Goal: Transaction & Acquisition: Purchase product/service

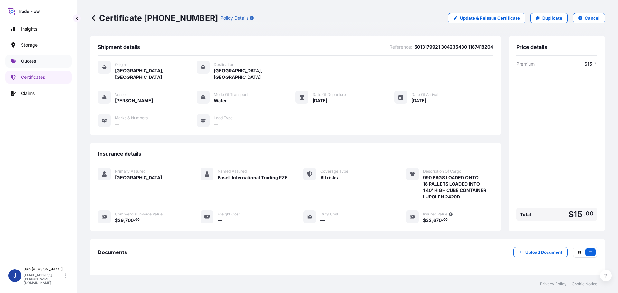
scroll to position [58, 0]
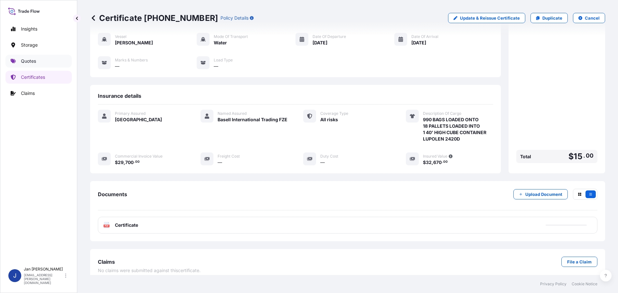
click at [30, 60] on p "Quotes" at bounding box center [28, 61] width 15 height 6
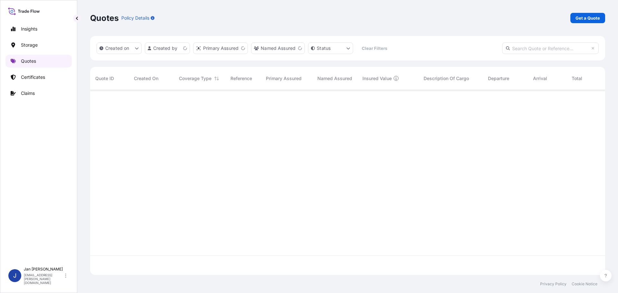
scroll to position [184, 510]
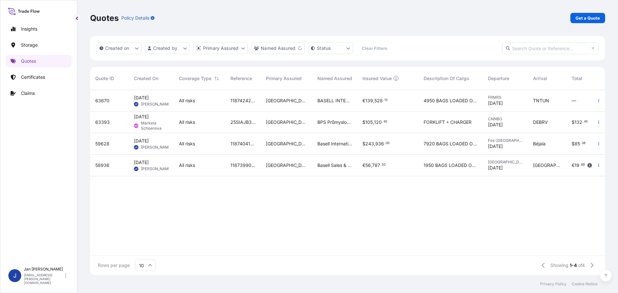
click at [595, 124] on button "button" at bounding box center [599, 122] width 10 height 10
click at [566, 134] on p "Duplicate quote" at bounding box center [572, 135] width 33 height 6
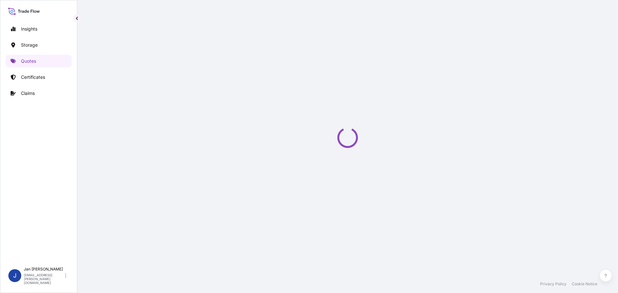
select select "Water"
select select "Road / [GEOGRAPHIC_DATA]"
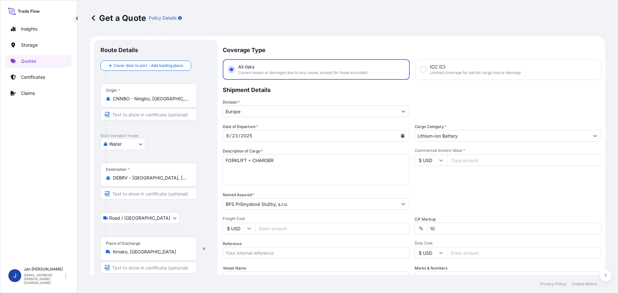
scroll to position [10, 0]
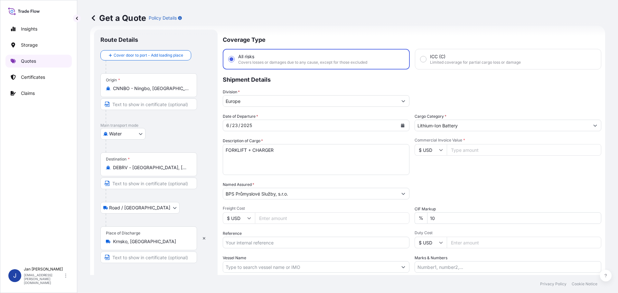
click at [34, 60] on p "Quotes" at bounding box center [28, 61] width 15 height 6
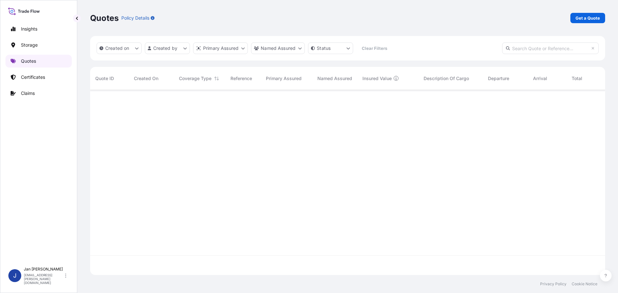
scroll to position [184, 510]
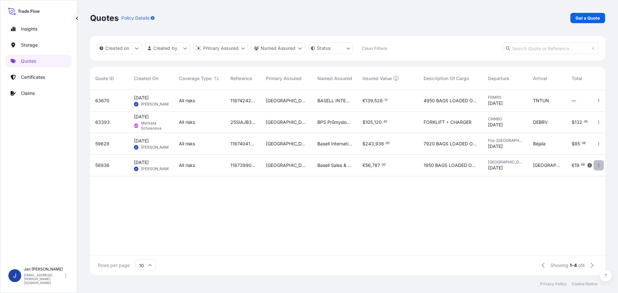
click at [602, 164] on button "button" at bounding box center [599, 165] width 10 height 10
click at [569, 177] on p "Duplicate quote" at bounding box center [572, 178] width 33 height 6
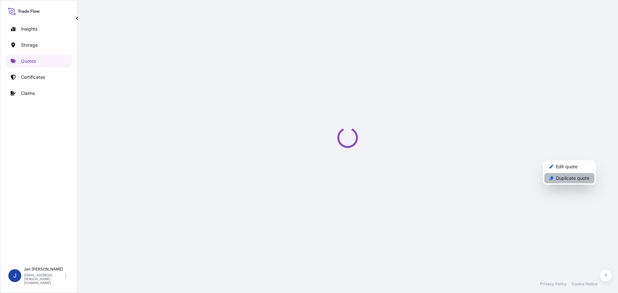
select select "Water"
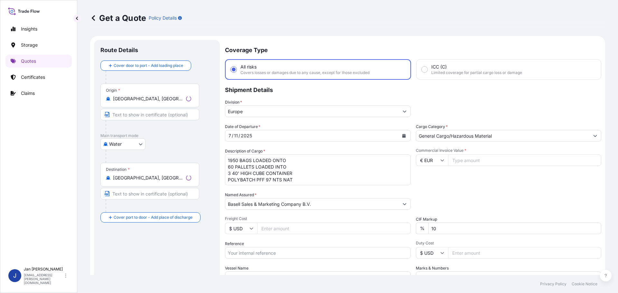
scroll to position [10, 0]
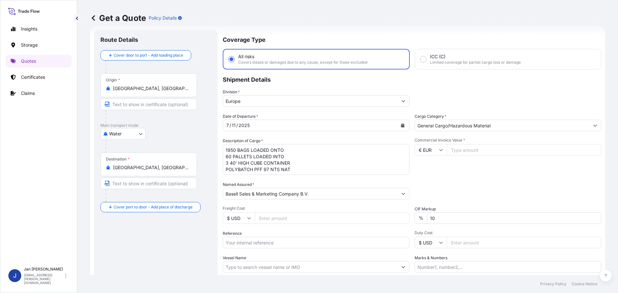
drag, startPoint x: 155, startPoint y: 170, endPoint x: 14, endPoint y: 170, distance: 140.7
click at [14, 170] on div "Insights Storage Quotes Certificates Claims J [PERSON_NAME] [EMAIL_ADDRESS][PER…" at bounding box center [309, 146] width 618 height 293
type input "[PERSON_NAME][GEOGRAPHIC_DATA], [GEOGRAPHIC_DATA]"
drag, startPoint x: 160, startPoint y: 94, endPoint x: 9, endPoint y: 94, distance: 151.0
click at [13, 94] on div "Insights Storage Quotes Certificates Claims J [PERSON_NAME] [EMAIL_ADDRESS][PER…" at bounding box center [309, 146] width 618 height 293
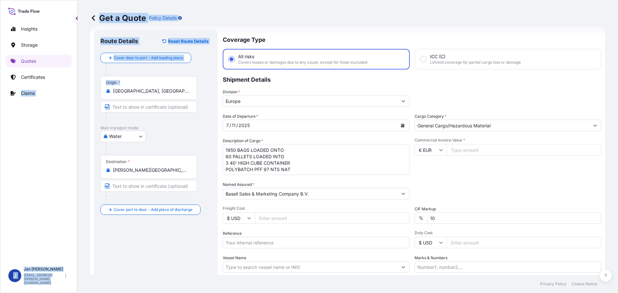
click at [150, 89] on input "[GEOGRAPHIC_DATA], [GEOGRAPHIC_DATA]" at bounding box center [151, 91] width 76 height 6
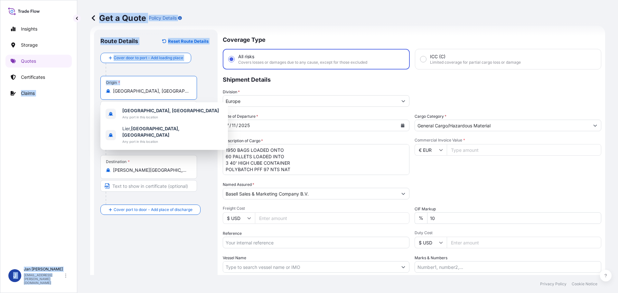
click at [168, 90] on input "[GEOGRAPHIC_DATA], [GEOGRAPHIC_DATA]" at bounding box center [151, 91] width 76 height 6
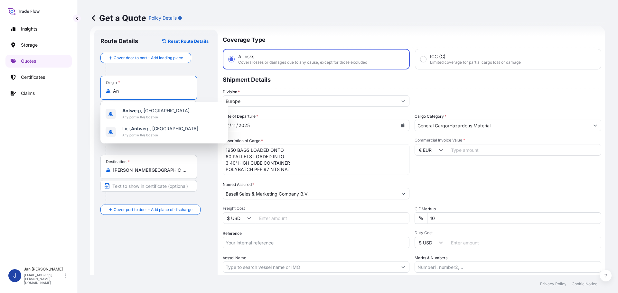
type input "A"
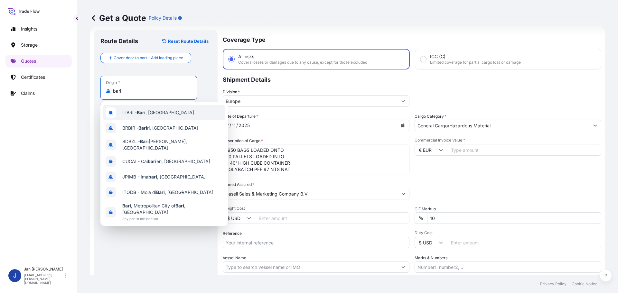
click at [137, 113] on span "ITBRI - [GEOGRAPHIC_DATA] , [GEOGRAPHIC_DATA]" at bounding box center [158, 112] width 72 height 6
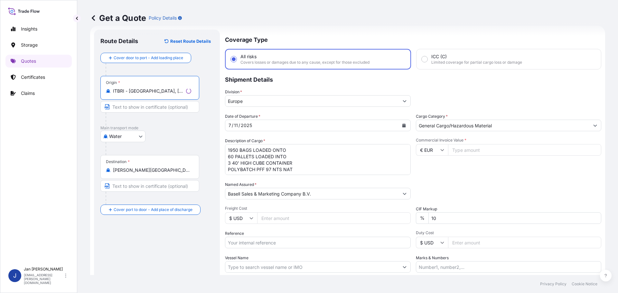
type input "ITBRI - [GEOGRAPHIC_DATA], [GEOGRAPHIC_DATA]"
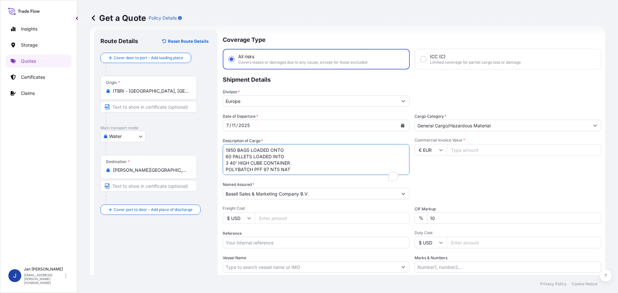
drag, startPoint x: 243, startPoint y: 168, endPoint x: 108, endPoint y: 131, distance: 139.5
click at [108, 131] on form "Route Details Reset Route Details Cover door to port - Add loading place Place …" at bounding box center [347, 175] width 515 height 299
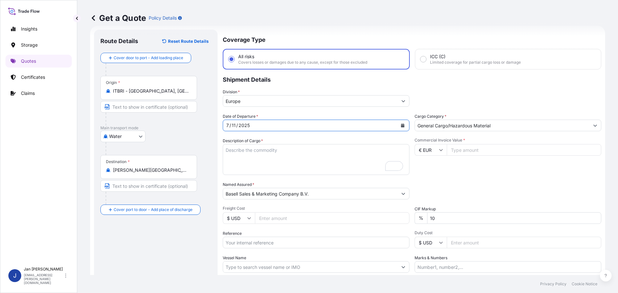
click at [402, 123] on button "Calendar" at bounding box center [402, 125] width 10 height 10
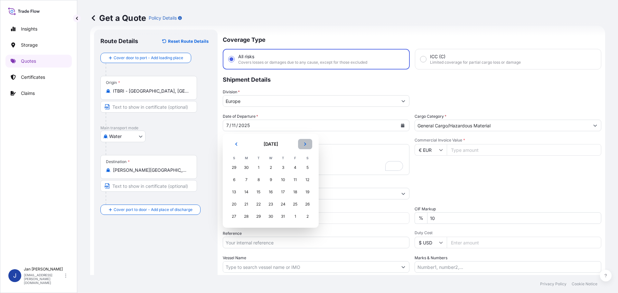
click at [304, 145] on icon "Next" at bounding box center [305, 144] width 4 height 4
click at [259, 196] on div "12" at bounding box center [259, 192] width 12 height 12
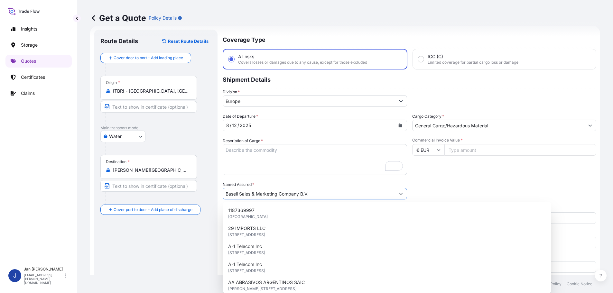
drag, startPoint x: 325, startPoint y: 194, endPoint x: 109, endPoint y: 189, distance: 216.0
click at [122, 190] on form "Route Details Reset Route Details Cover door to port - Add loading place Place …" at bounding box center [345, 175] width 510 height 299
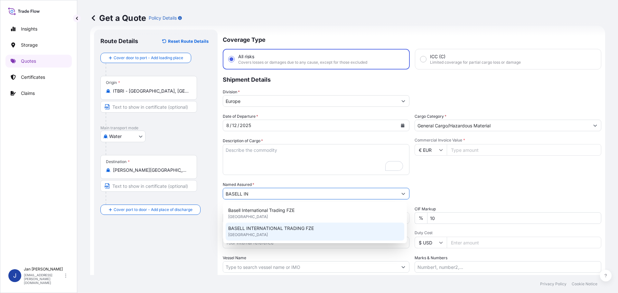
click at [261, 226] on span "BASELL INTERNATIONAL TRADING FZE" at bounding box center [271, 228] width 86 height 6
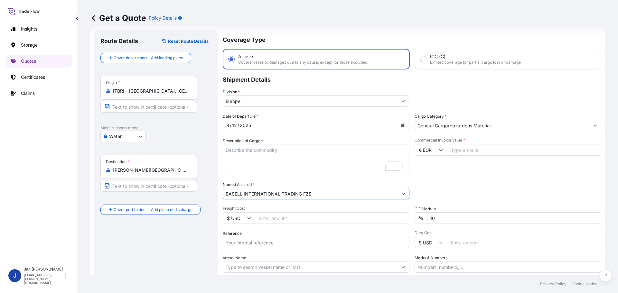
type input "BASELL INTERNATIONAL TRADING FZE"
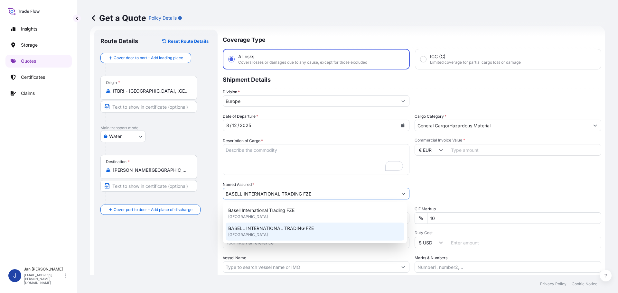
click at [249, 267] on input "Vessel Name" at bounding box center [310, 267] width 174 height 12
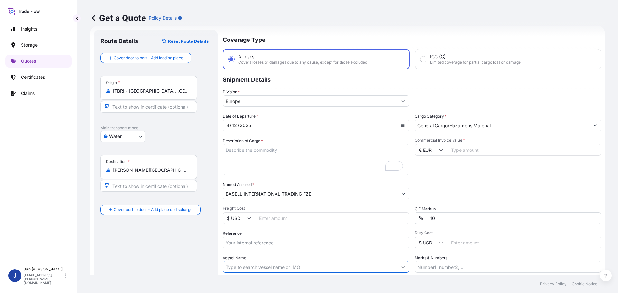
click at [250, 243] on input "Reference" at bounding box center [316, 243] width 187 height 12
paste input "5013176990 304234476"
click at [254, 243] on input "5013176990 304234476" at bounding box center [316, 243] width 187 height 12
click at [293, 241] on input "5013176990 304234476" at bounding box center [316, 243] width 187 height 12
paste input "1505192373"
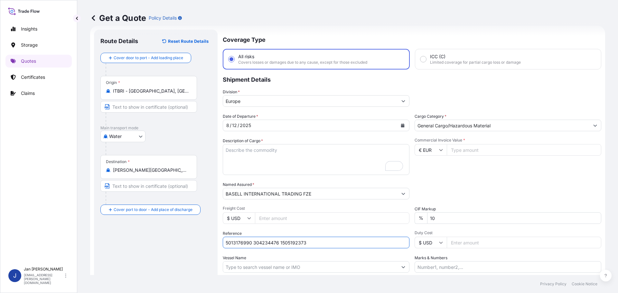
type input "5013176990 304234476 1505192373"
click at [232, 262] on input "Vessel Name" at bounding box center [310, 267] width 174 height 12
paste input "MSC MADISON II"
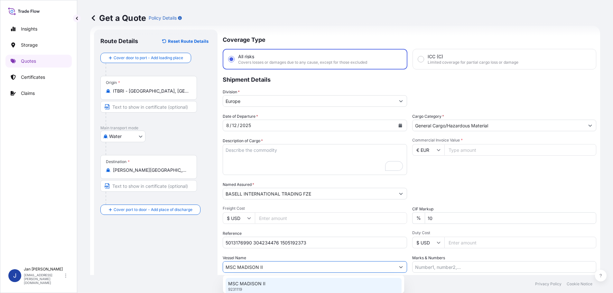
click at [240, 283] on p "MSC MADISON II" at bounding box center [246, 284] width 37 height 6
type input "MSC MADISON II"
click at [484, 147] on input "Commercial Invoice Value *" at bounding box center [524, 150] width 154 height 12
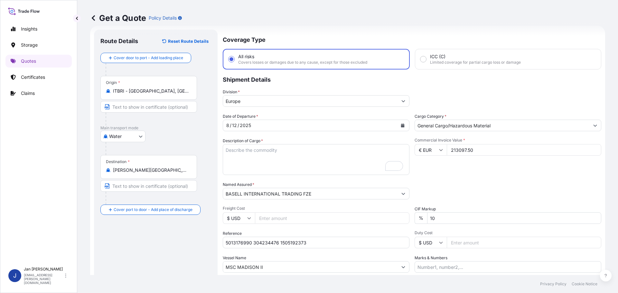
type input "213097.50"
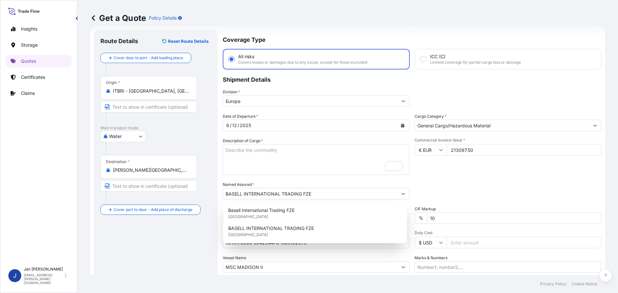
scroll to position [4, 0]
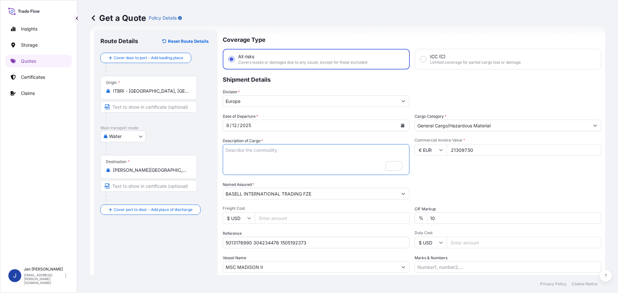
drag, startPoint x: 278, startPoint y: 163, endPoint x: 260, endPoint y: 161, distance: 18.4
click at [277, 162] on textarea "1950 BAGS LOADED ONTO 60 PALLETS LOADED INTO 3 40' HIGH CUBE CONTAINER POLYBATC…" at bounding box center [316, 159] width 187 height 31
paste textarea "BAGS LOADED ONTO 108 PALLETS LOADED INTO 6 40' CONTAINER(S) ADSTIF HA622H"
click at [224, 150] on textarea "1950 BAGS LOADED ONTO 60 PALLETS LOADED INTO 3 40' HIGH CUBE CONTAINER POLYBATC…" at bounding box center [316, 159] width 187 height 31
type textarea "5940 BAGS LOADED ONTO 108 PALLETS LOADED INTO 6 40' CONTAINER(S) ADSTIF HA622H"
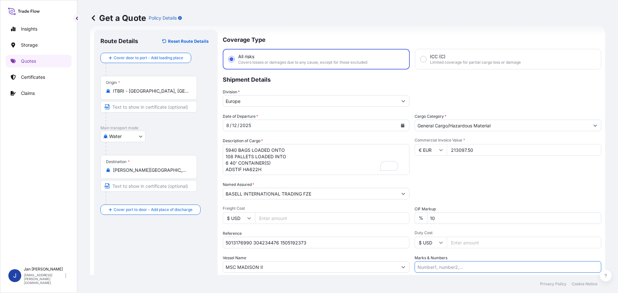
click at [435, 264] on input "Marks & Numbers" at bounding box center [508, 267] width 187 height 12
paste input "POLIBAK/ [GEOGRAPHIC_DATA]"
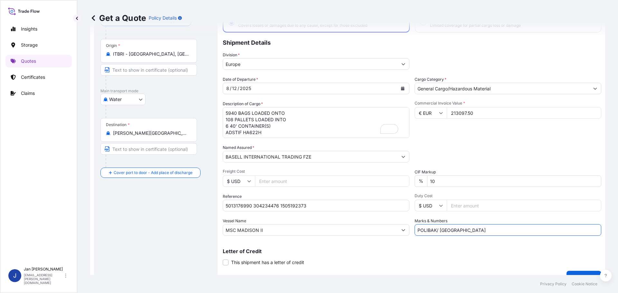
scroll to position [60, 0]
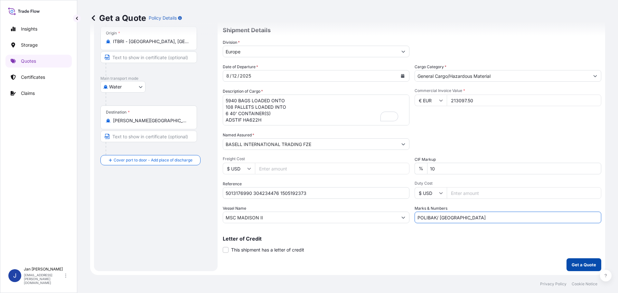
type input "POLIBAK/ [GEOGRAPHIC_DATA]"
click at [580, 264] on p "Get a Quote" at bounding box center [584, 265] width 24 height 6
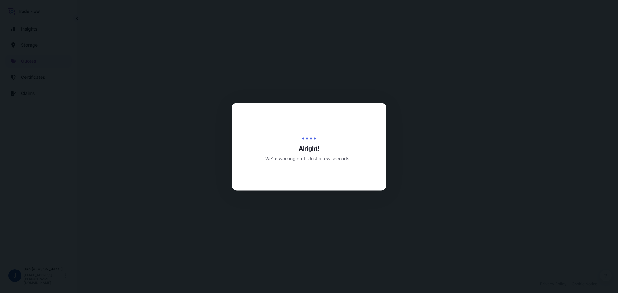
select select "Water"
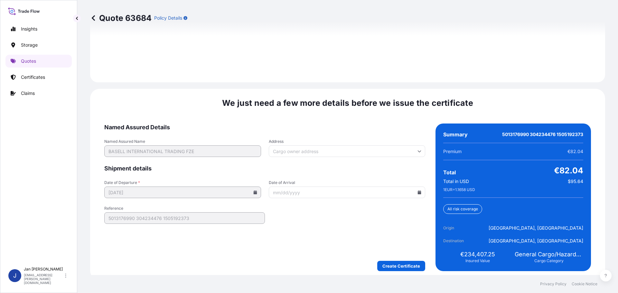
scroll to position [934, 0]
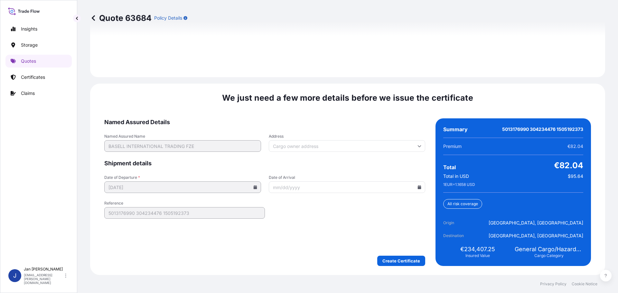
click at [418, 189] on icon at bounding box center [420, 187] width 4 height 4
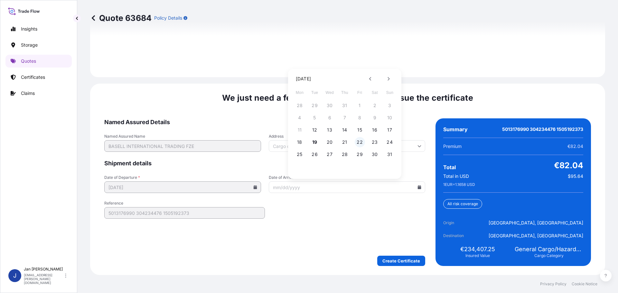
click at [360, 141] on button "22" at bounding box center [360, 142] width 10 height 10
type input "[DATE]"
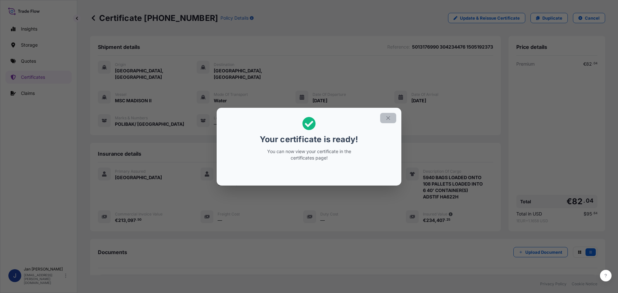
click at [388, 118] on icon "button" at bounding box center [388, 118] width 4 height 4
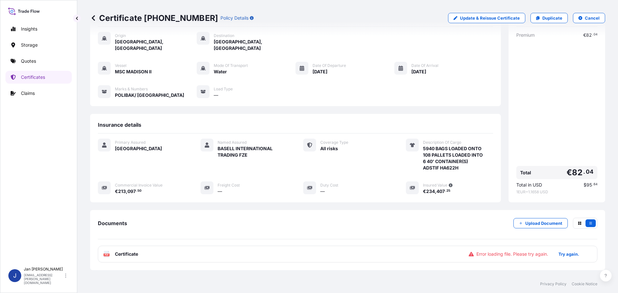
scroll to position [58, 0]
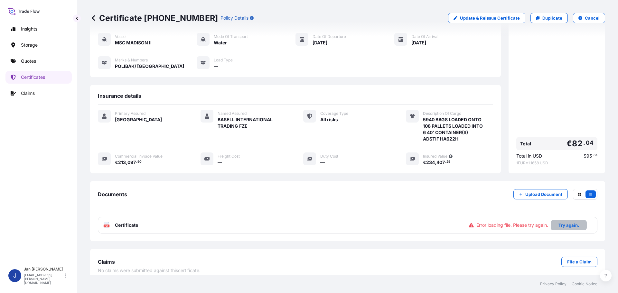
click at [563, 220] on button "Try again." at bounding box center [569, 225] width 36 height 10
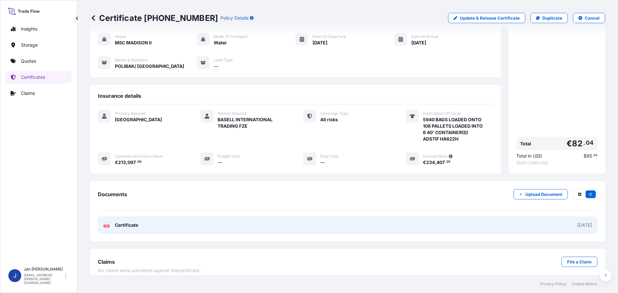
click at [123, 222] on span "Certificate" at bounding box center [126, 225] width 23 height 6
